Goal: Navigation & Orientation: Find specific page/section

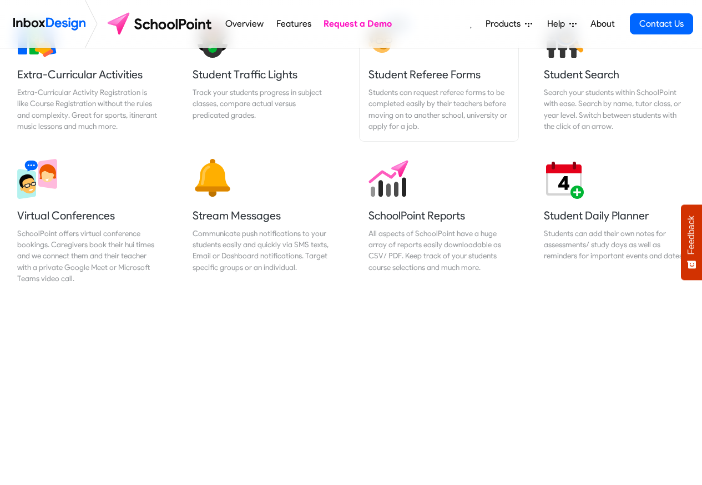
scroll to position [933, 0]
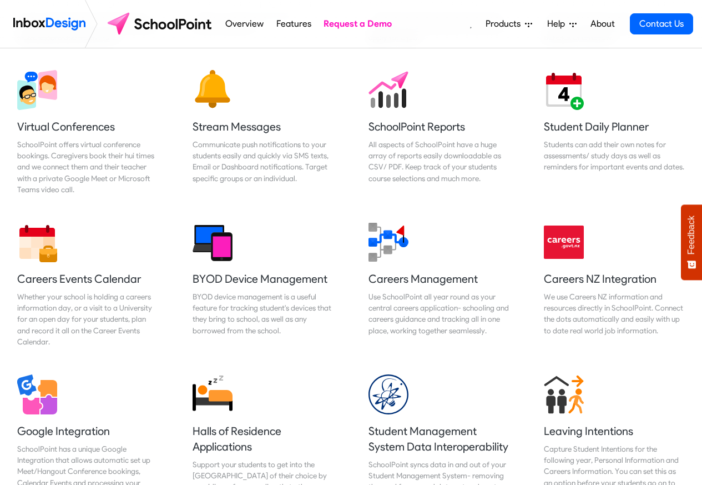
click at [540, 25] on li "Products Mobile APP Pricing Free Webinars & Training Browse all Features Login" at bounding box center [509, 24] width 62 height 22
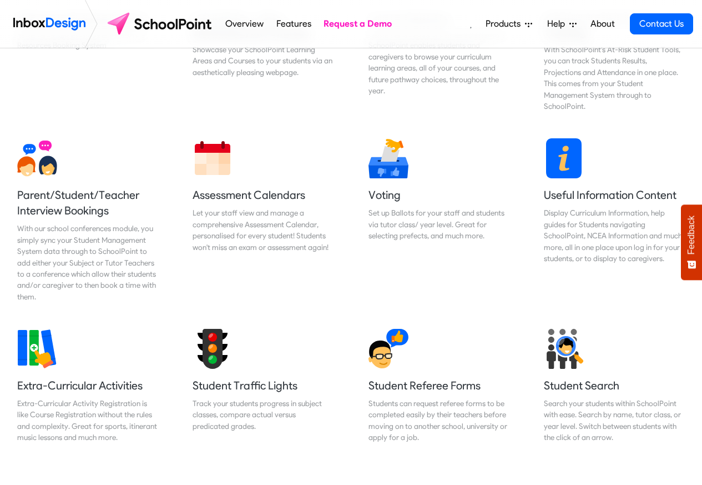
scroll to position [400, 0]
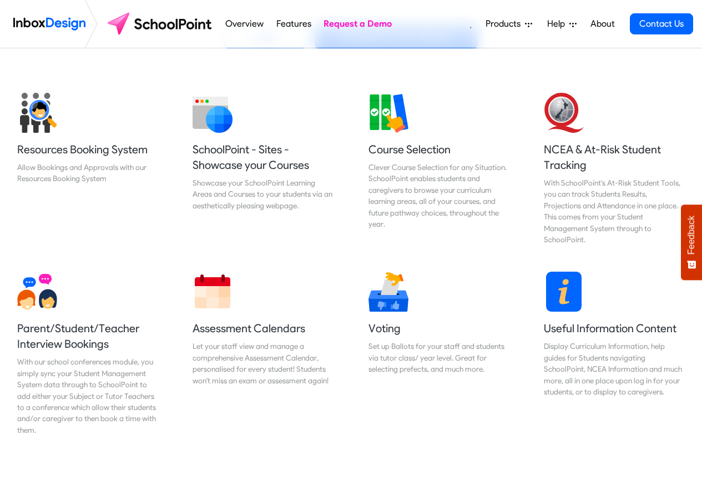
click at [542, 24] on li "Help Support Portal Email Support Online Chat [GEOGRAPHIC_DATA] 07 281 1600 [GE…" at bounding box center [562, 24] width 44 height 22
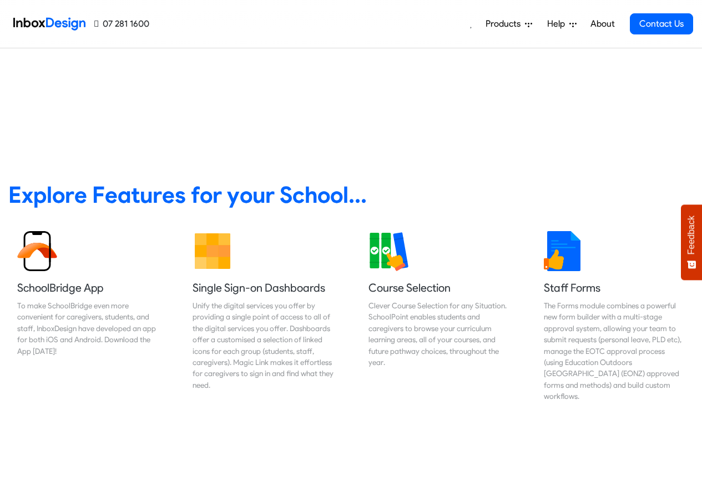
scroll to position [466, 0]
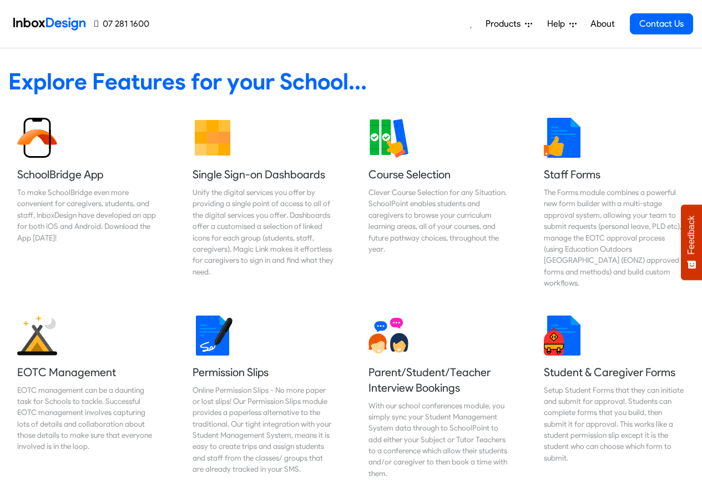
click at [500, 22] on span "Products" at bounding box center [505, 23] width 39 height 13
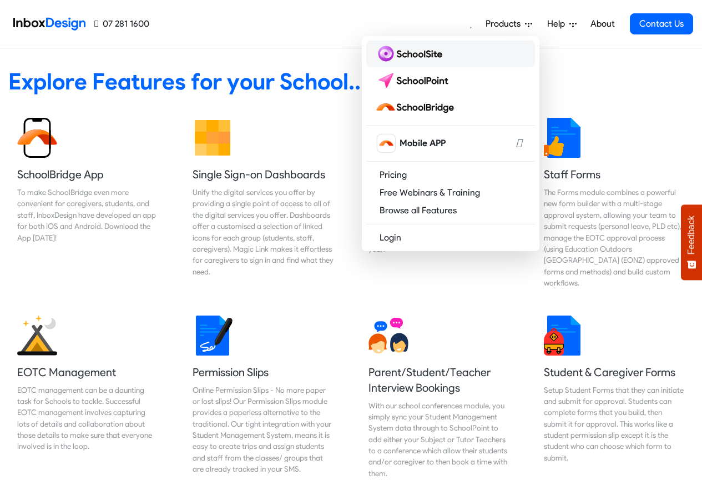
click at [403, 51] on img at bounding box center [411, 54] width 72 height 18
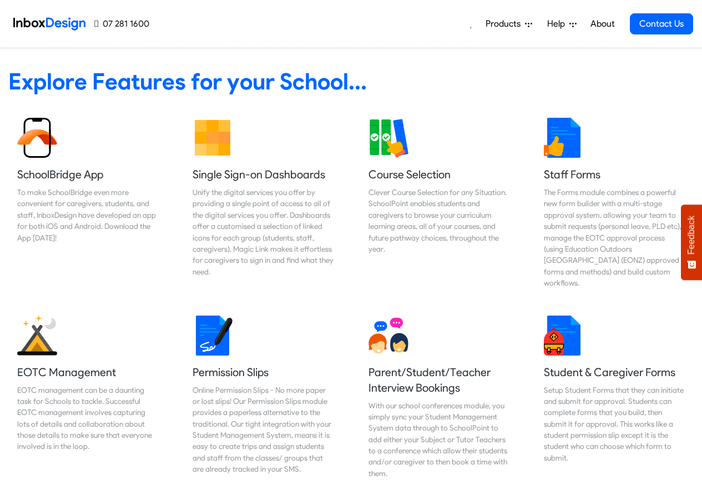
click at [500, 22] on span "Products" at bounding box center [505, 23] width 39 height 13
